Goal: Information Seeking & Learning: Learn about a topic

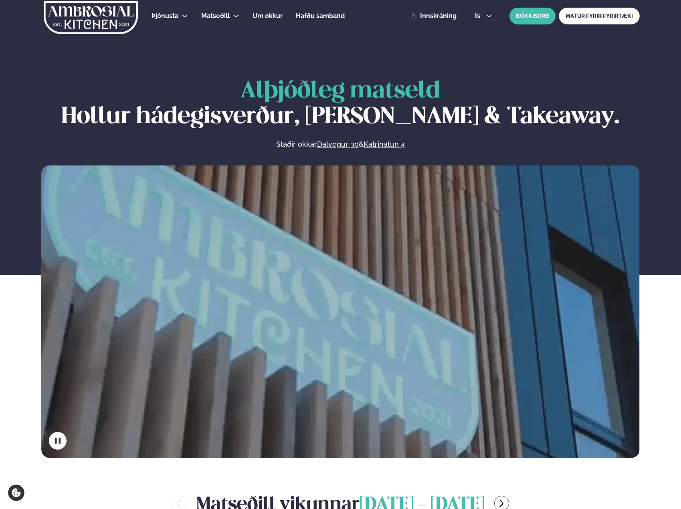
scroll to position [321, 0]
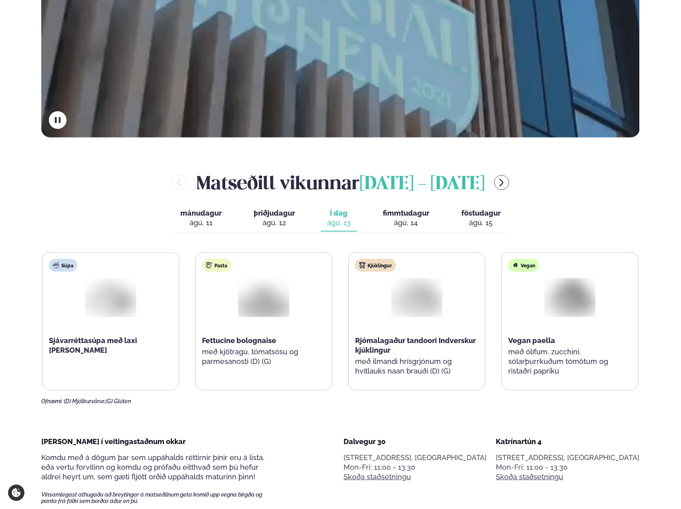
click at [385, 215] on span "fimmtudagur" at bounding box center [406, 213] width 47 height 8
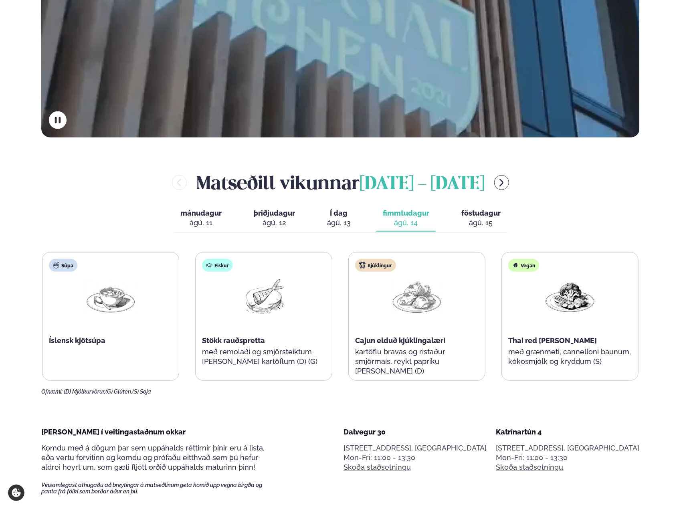
click at [482, 214] on span "föstudagur" at bounding box center [481, 213] width 39 height 8
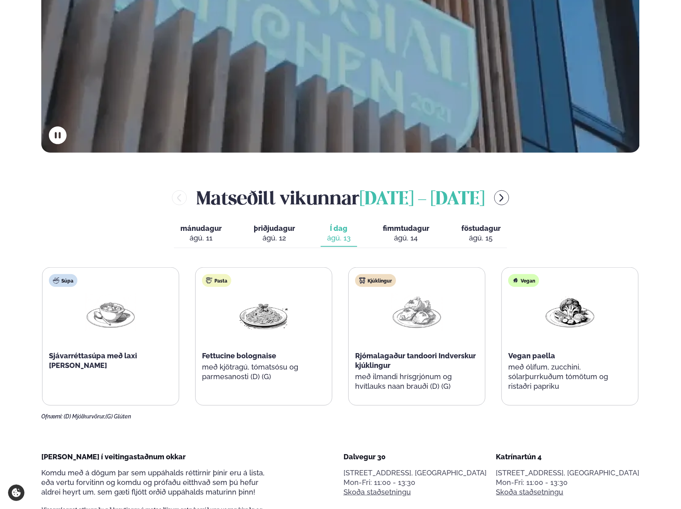
scroll to position [401, 0]
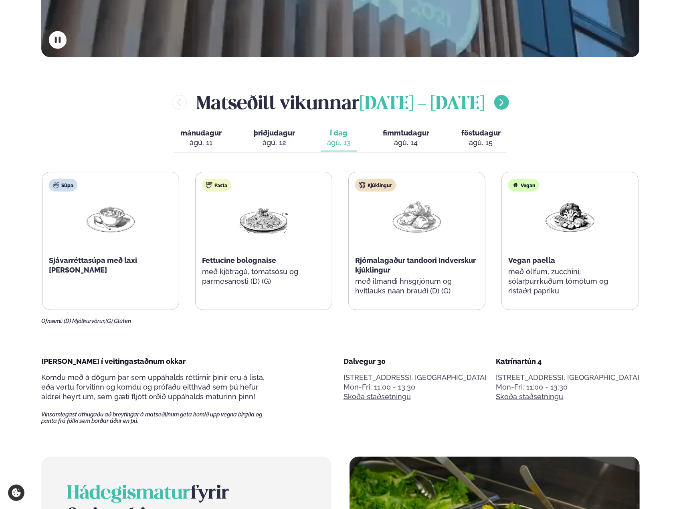
click at [497, 104] on icon "menu-btn-right" at bounding box center [502, 103] width 10 height 10
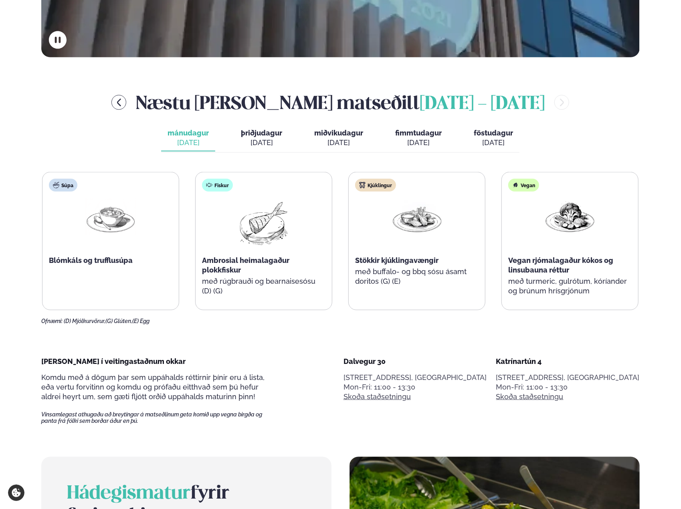
click at [267, 132] on span "þriðjudagur" at bounding box center [261, 133] width 41 height 8
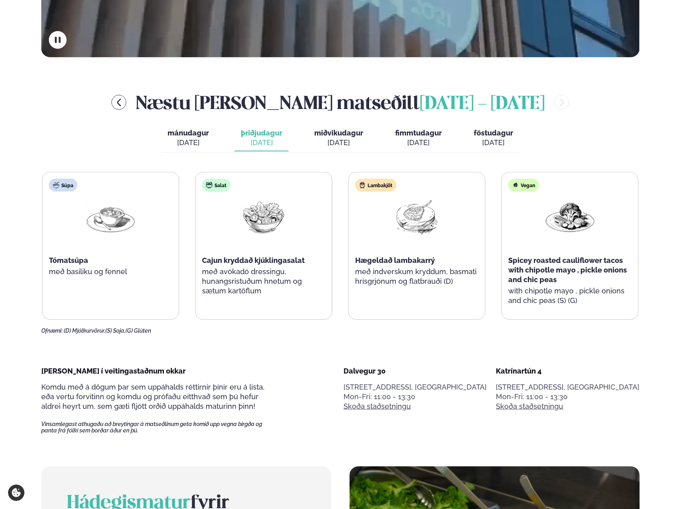
click at [336, 131] on span "miðvikudagur" at bounding box center [338, 133] width 49 height 8
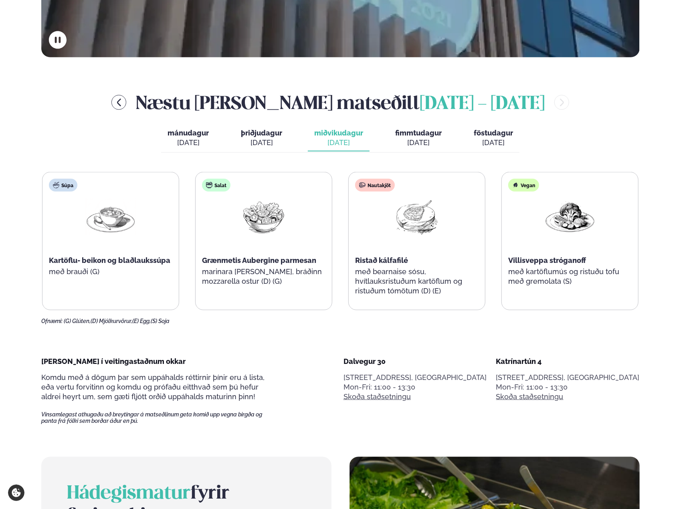
click at [428, 140] on div "ágú. 21" at bounding box center [418, 143] width 47 height 10
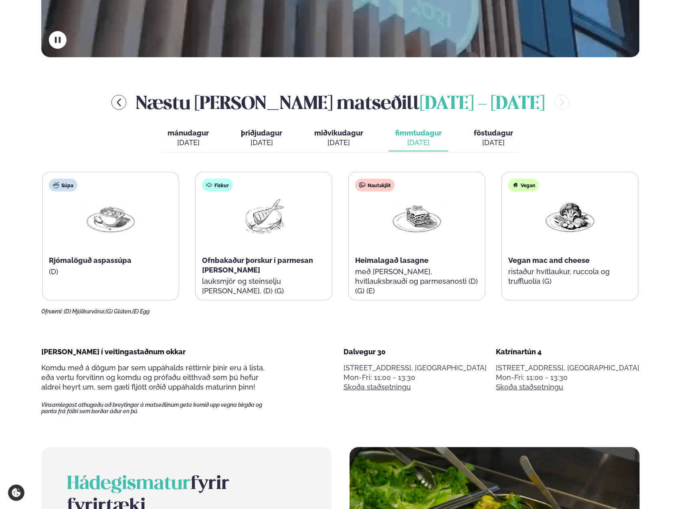
click at [499, 139] on div "ágú. 22" at bounding box center [493, 143] width 39 height 10
